Goal: Find specific page/section: Find specific page/section

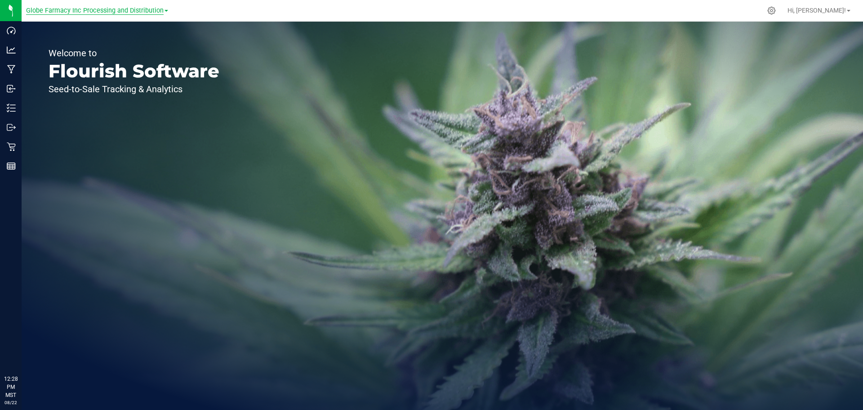
click at [104, 13] on span "Globe Farmacy Inc Processing and Distribution" at bounding box center [95, 11] width 138 height 8
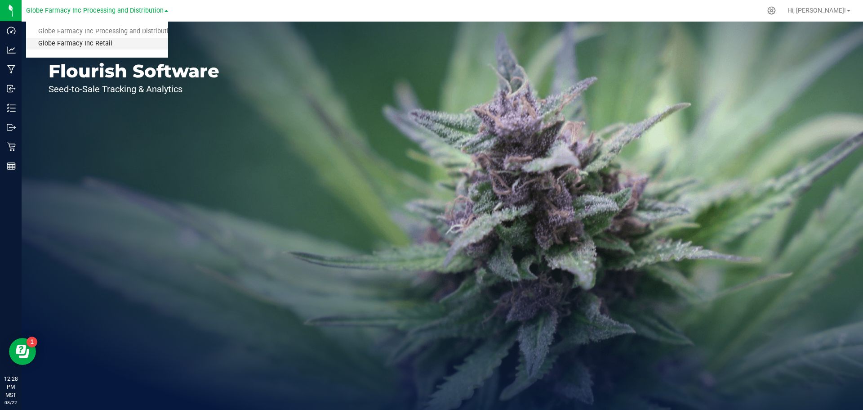
click at [84, 42] on link "Globe Farmacy Inc Retail" at bounding box center [97, 44] width 142 height 12
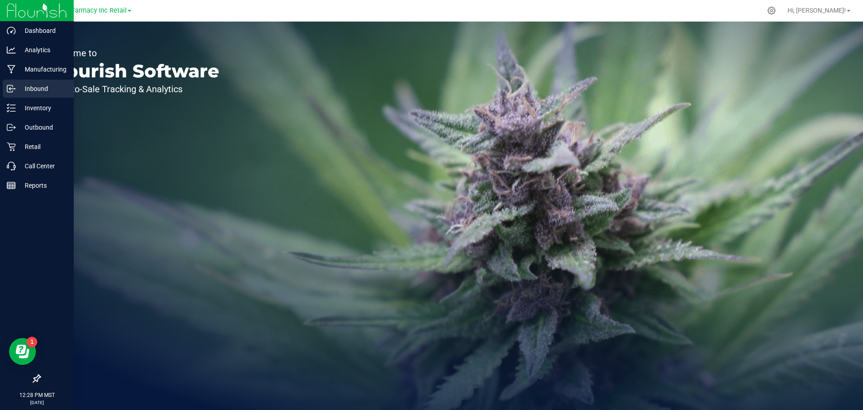
click at [40, 91] on p "Inbound" at bounding box center [43, 88] width 54 height 11
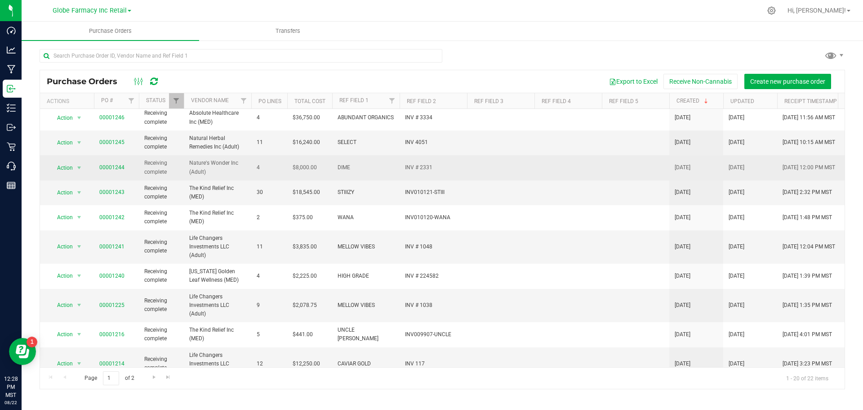
scroll to position [290, 0]
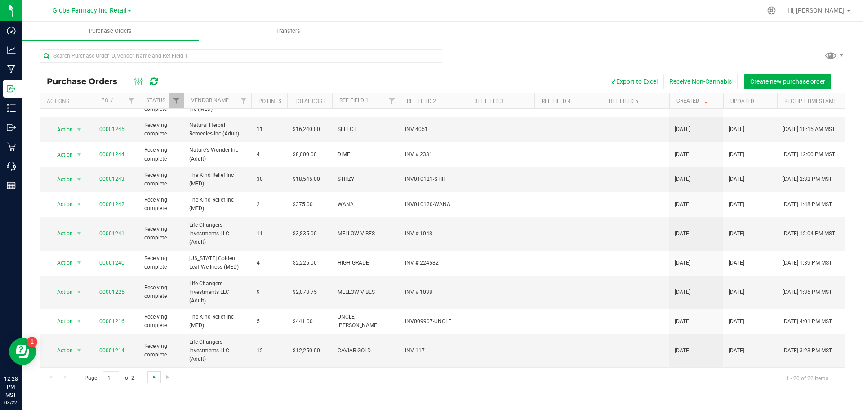
click at [156, 378] on span "Go to the next page" at bounding box center [154, 376] width 7 height 7
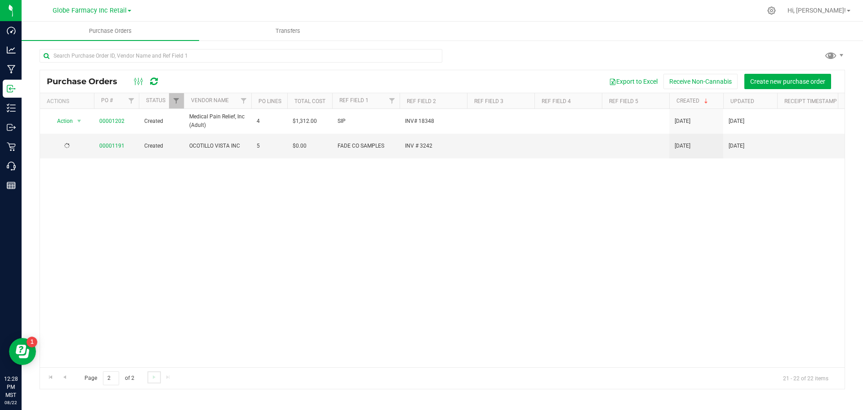
scroll to position [0, 0]
click at [63, 376] on span "Go to the previous page" at bounding box center [64, 376] width 7 height 7
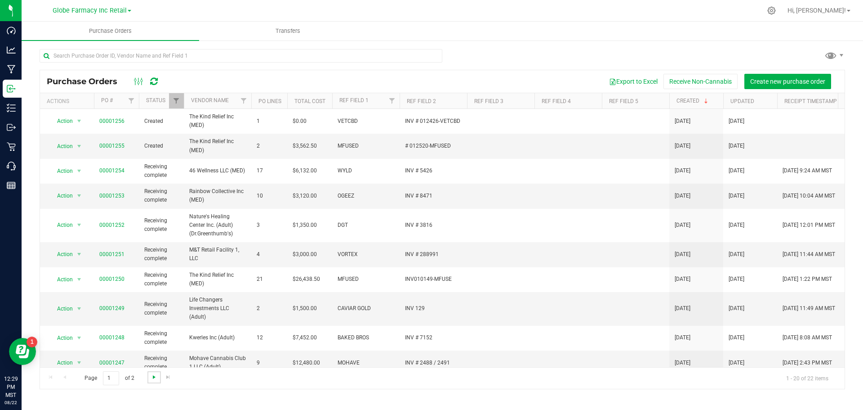
click at [152, 379] on span "Go to the next page" at bounding box center [154, 376] width 7 height 7
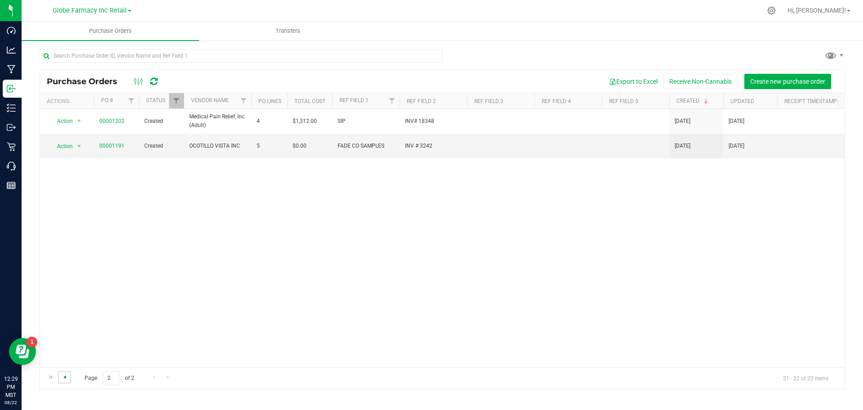
click at [64, 379] on span "Go to the previous page" at bounding box center [64, 376] width 7 height 7
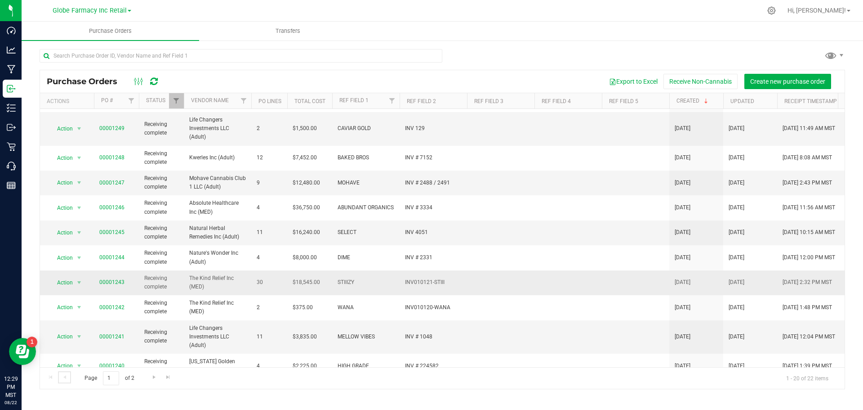
scroll to position [290, 0]
